Goal: Task Accomplishment & Management: Complete application form

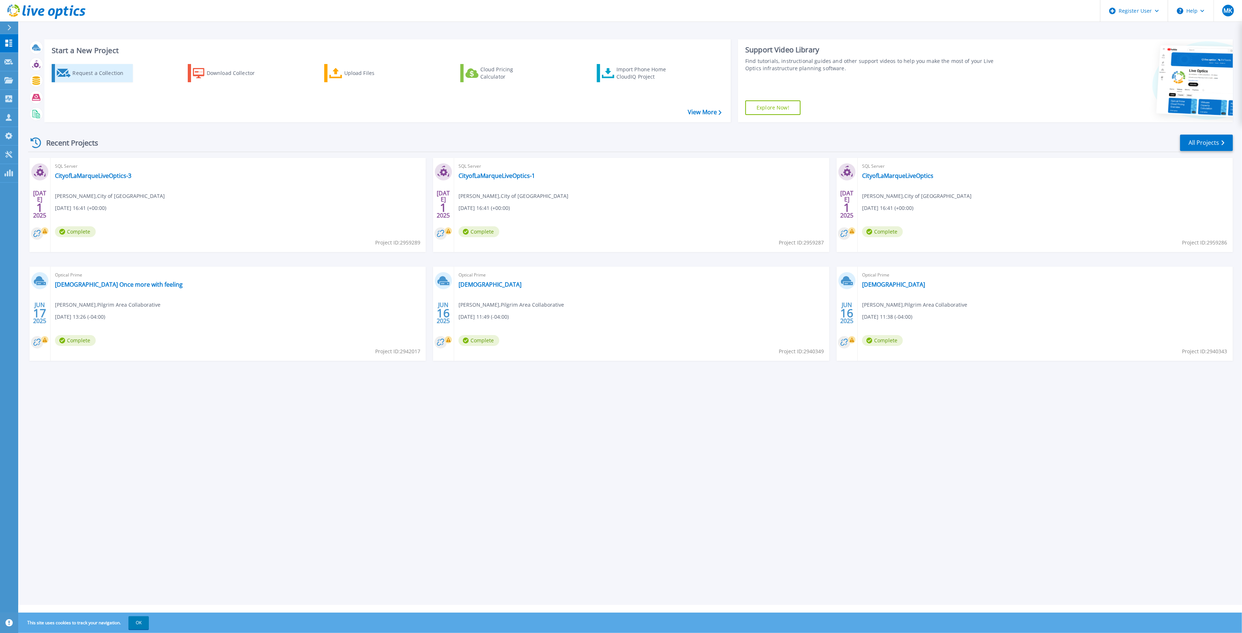
click at [61, 72] on icon at bounding box center [64, 73] width 14 height 9
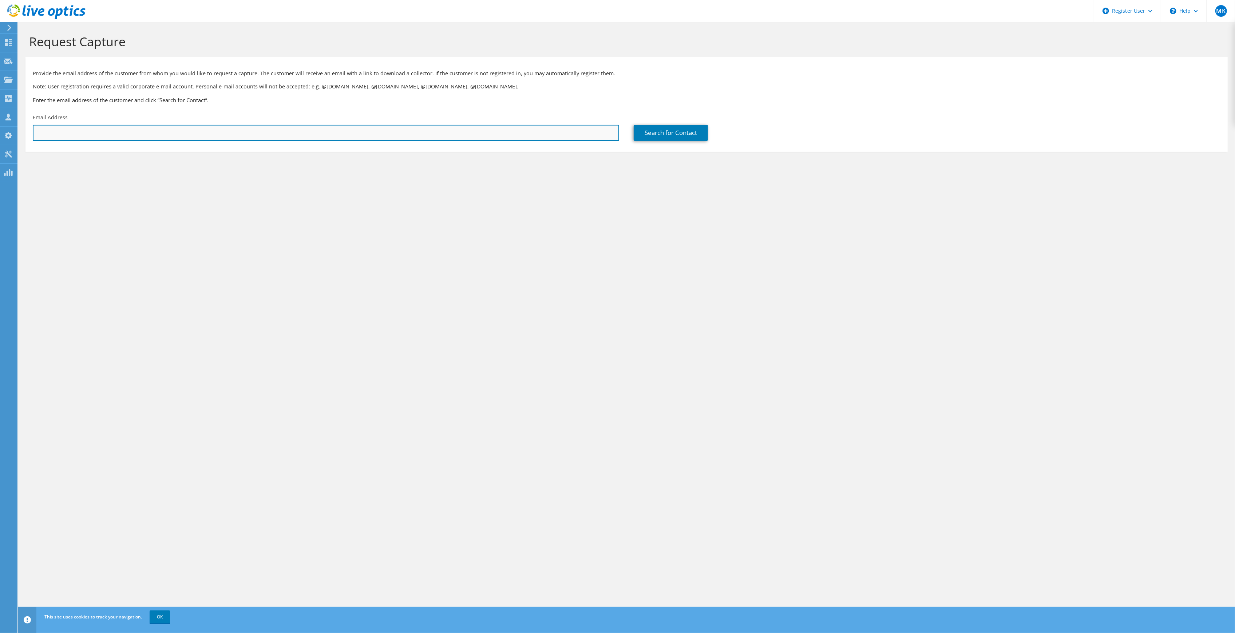
click at [266, 125] on input "text" at bounding box center [326, 133] width 586 height 16
paste input "mailto:gmckinney@adrianmi.gov"
drag, startPoint x: 53, startPoint y: 131, endPoint x: 5, endPoint y: 131, distance: 48.0
click at [5, 131] on div "MK Dell User Marisa Kreczmer Marisa.Kreczmer@dell.com Dell My Profile Log Out \…" at bounding box center [617, 316] width 1235 height 633
click at [56, 130] on input "ney@adrianmi.gov" at bounding box center [326, 133] width 586 height 16
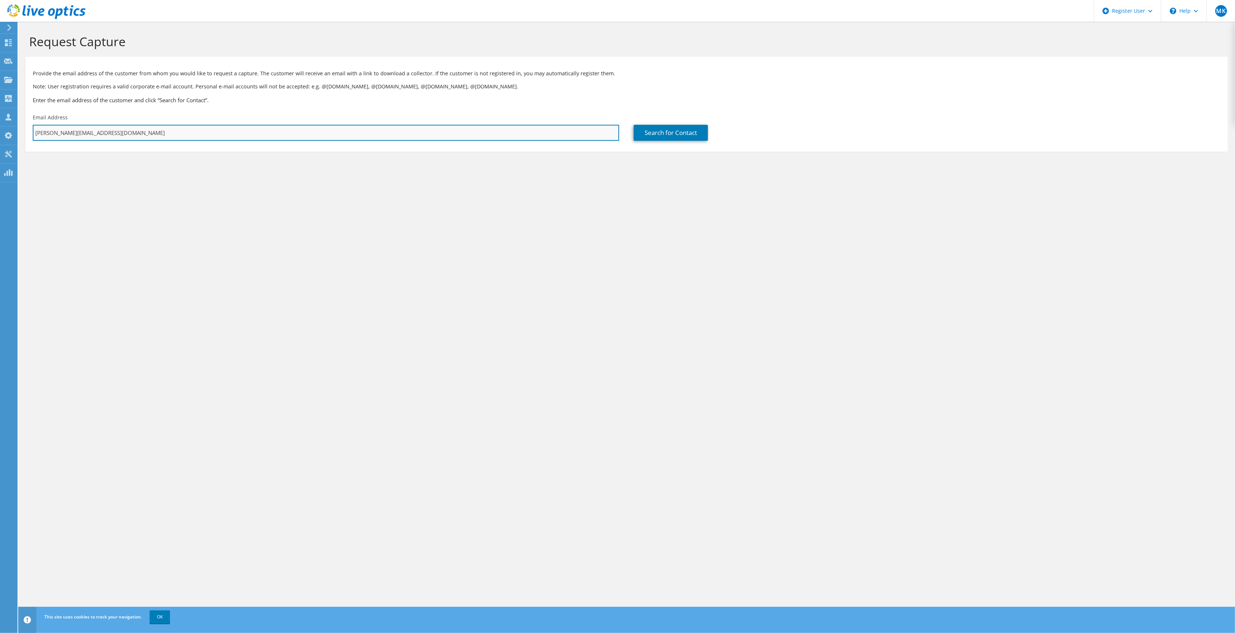
click at [56, 130] on input "ney@adrianmi.gov" at bounding box center [326, 133] width 586 height 16
paste input "mailto:gmckin"
drag, startPoint x: 50, startPoint y: 130, endPoint x: 1, endPoint y: 132, distance: 48.8
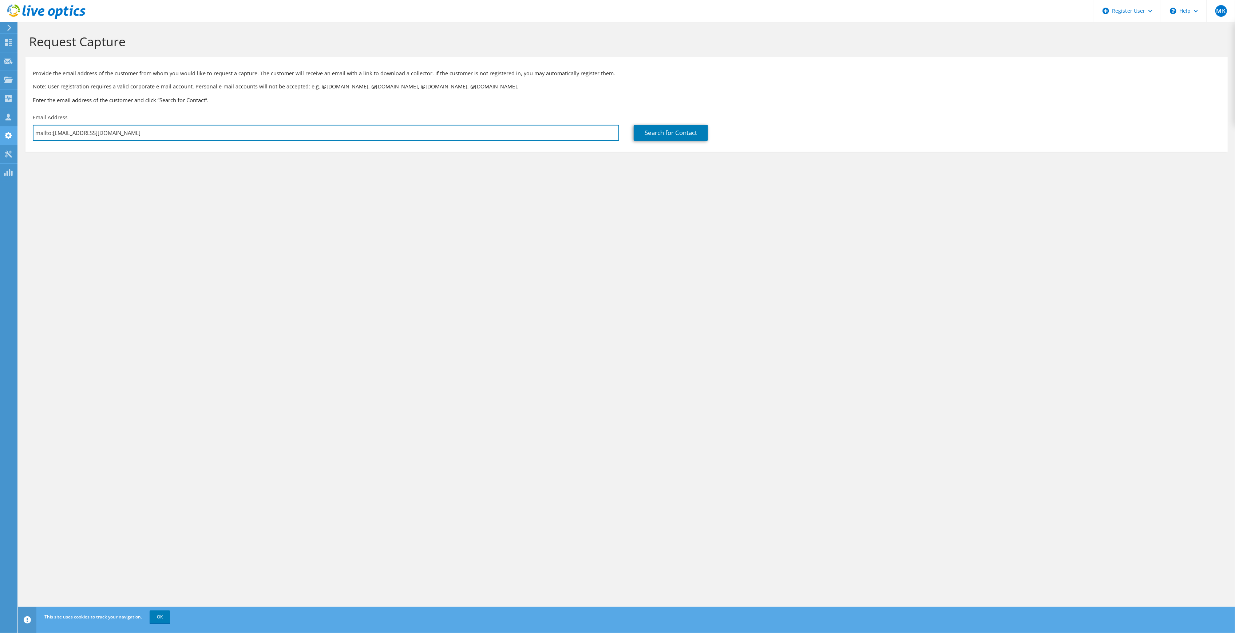
click at [1, 132] on div "MK Dell User Marisa Kreczmer Marisa.Kreczmer@dell.com Dell My Profile Log Out \…" at bounding box center [617, 316] width 1235 height 633
click at [63, 132] on input "mailto:gmckinney@adrianmi.gov" at bounding box center [326, 133] width 586 height 16
drag, startPoint x: 48, startPoint y: 132, endPoint x: 22, endPoint y: 132, distance: 26.6
click at [22, 132] on section "Request Capture Provide the email address of the customer from whom you would l…" at bounding box center [626, 105] width 1217 height 166
type input "gmckinney@adrianmi.gov"
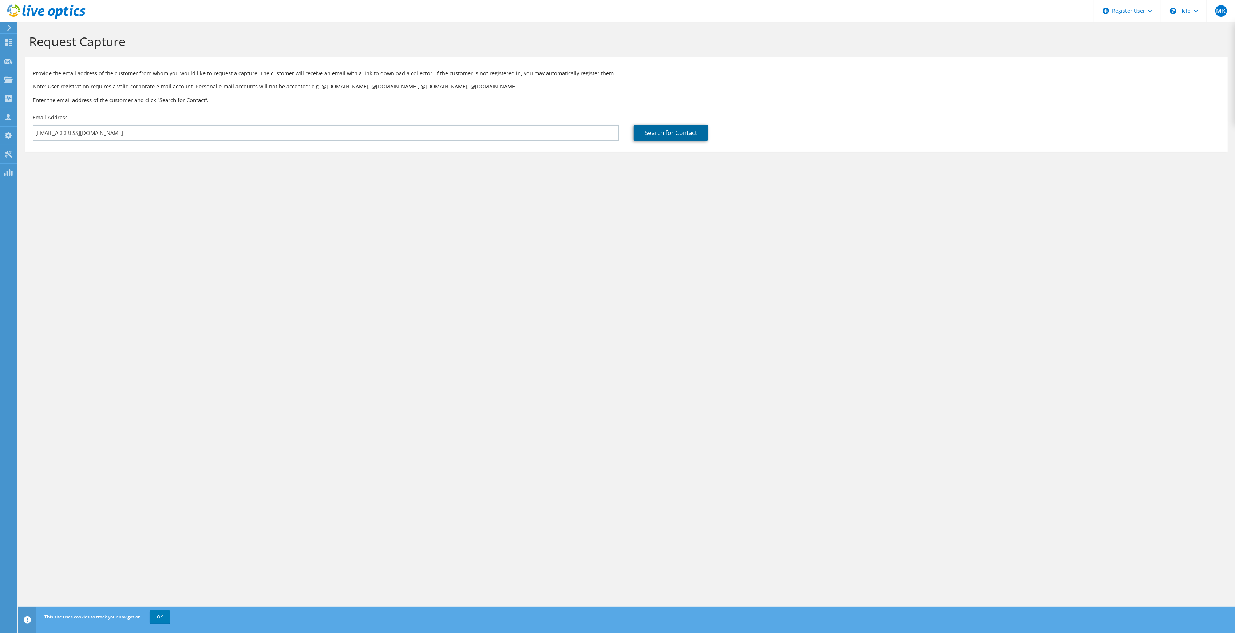
click at [650, 133] on link "Search for Contact" at bounding box center [671, 133] width 74 height 16
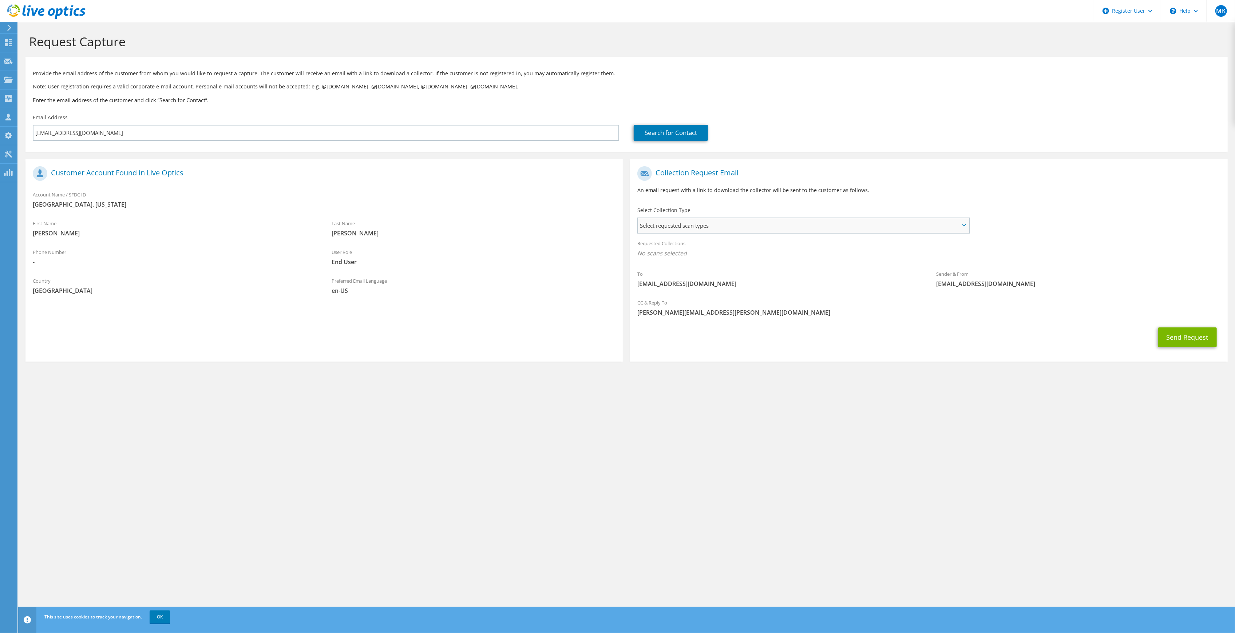
click at [721, 220] on span "Select requested scan types" at bounding box center [803, 225] width 330 height 15
click at [693, 247] on label "Optical Prime" at bounding box center [675, 247] width 44 height 9
click at [0, 0] on input "Optical Prime" at bounding box center [0, 0] width 0 height 0
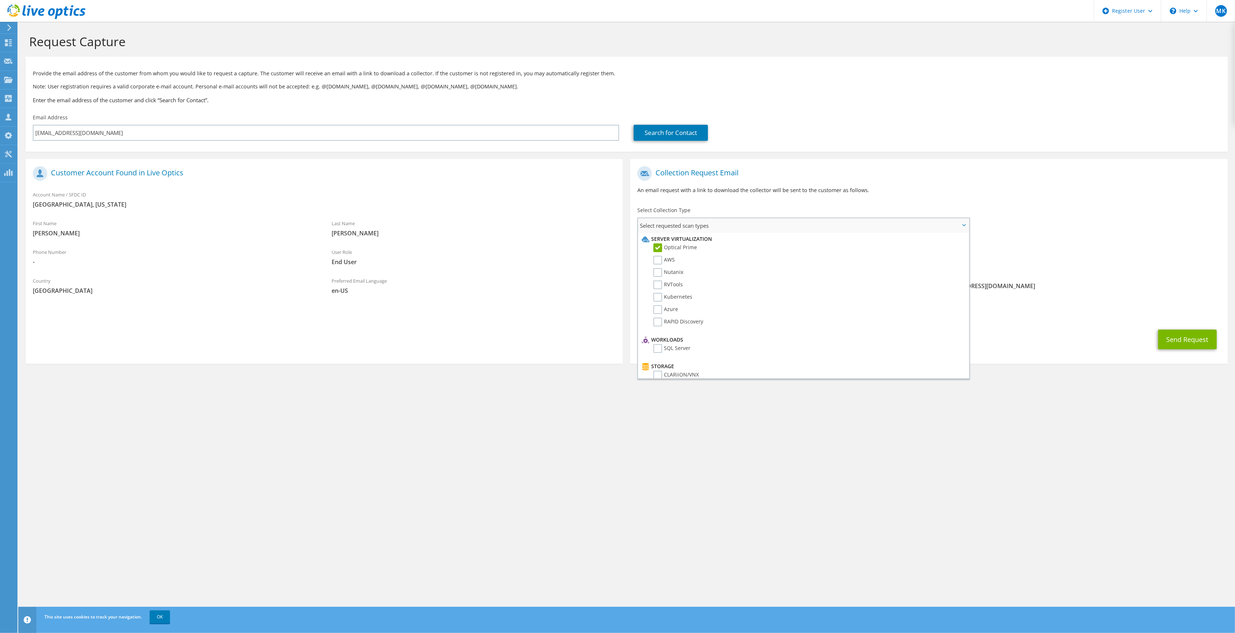
click at [724, 225] on span "Select requested scan types" at bounding box center [803, 225] width 330 height 15
click at [1172, 340] on button "Send Request" at bounding box center [1187, 340] width 59 height 20
